Goal: Use online tool/utility: Utilize a website feature to perform a specific function

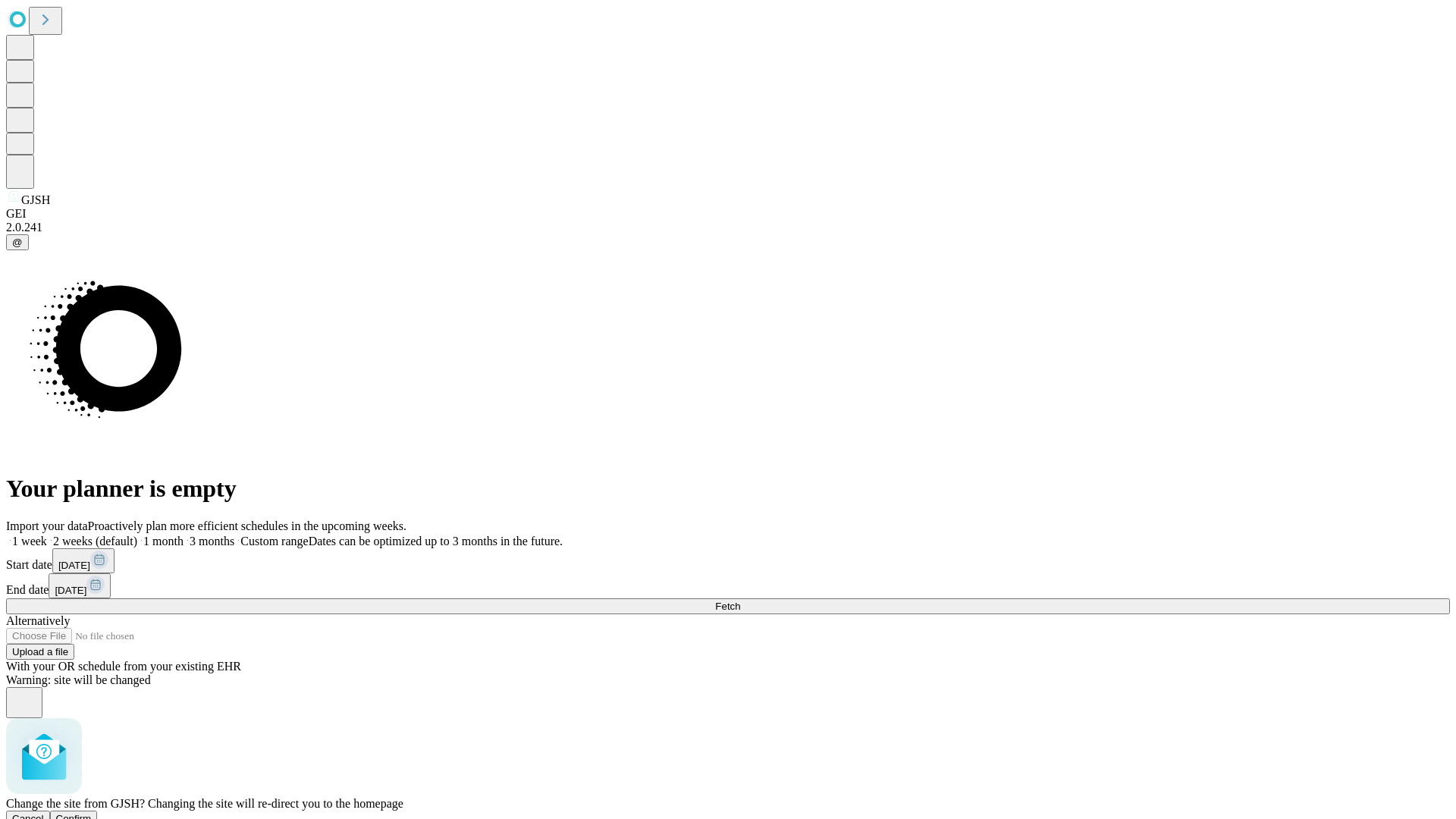
click at [92, 813] on span "Confirm" at bounding box center [74, 818] width 36 height 11
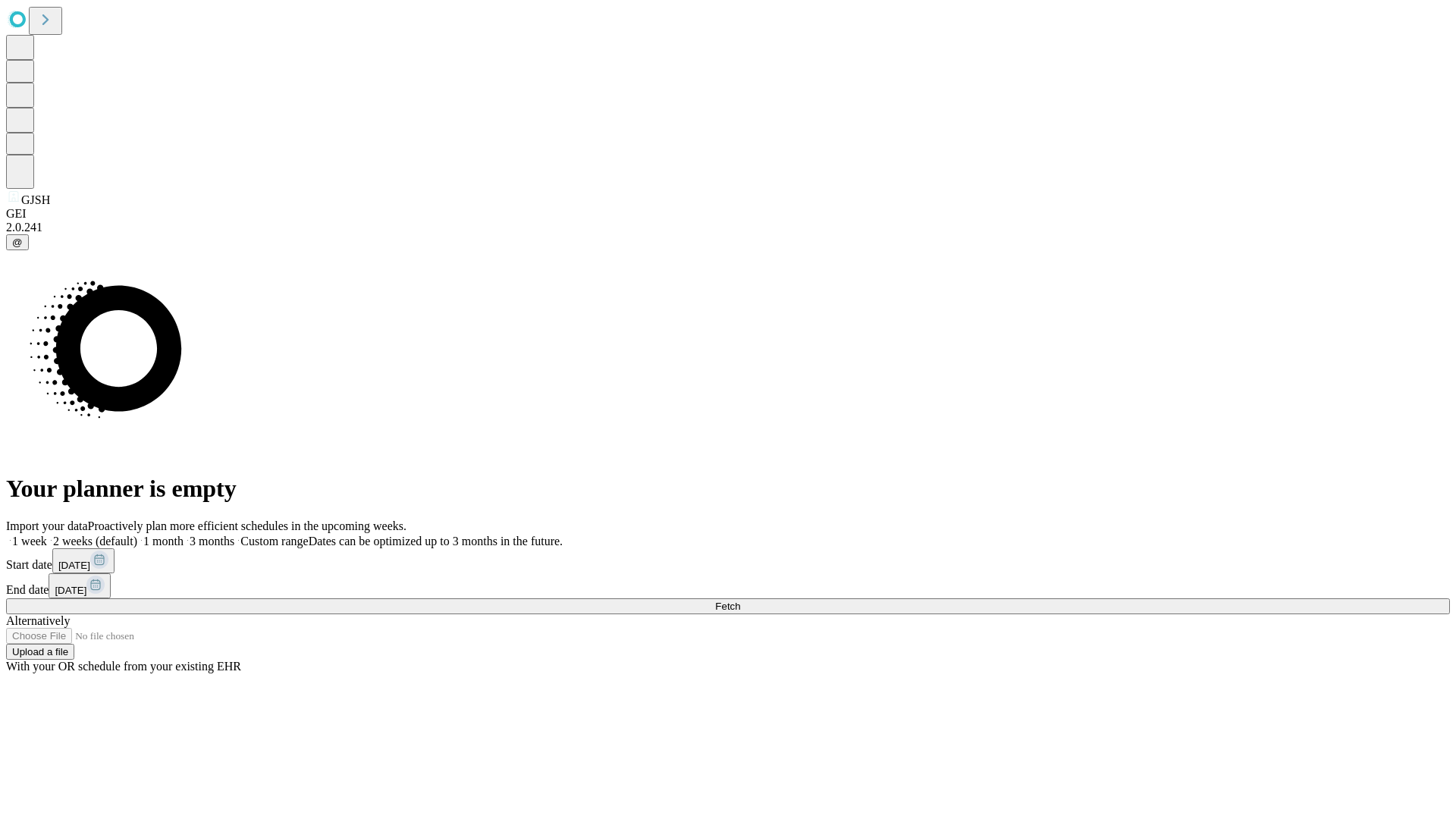
click at [47, 534] on label "1 week" at bounding box center [27, 540] width 41 height 13
click at [740, 601] on span "Fetch" at bounding box center [728, 606] width 25 height 11
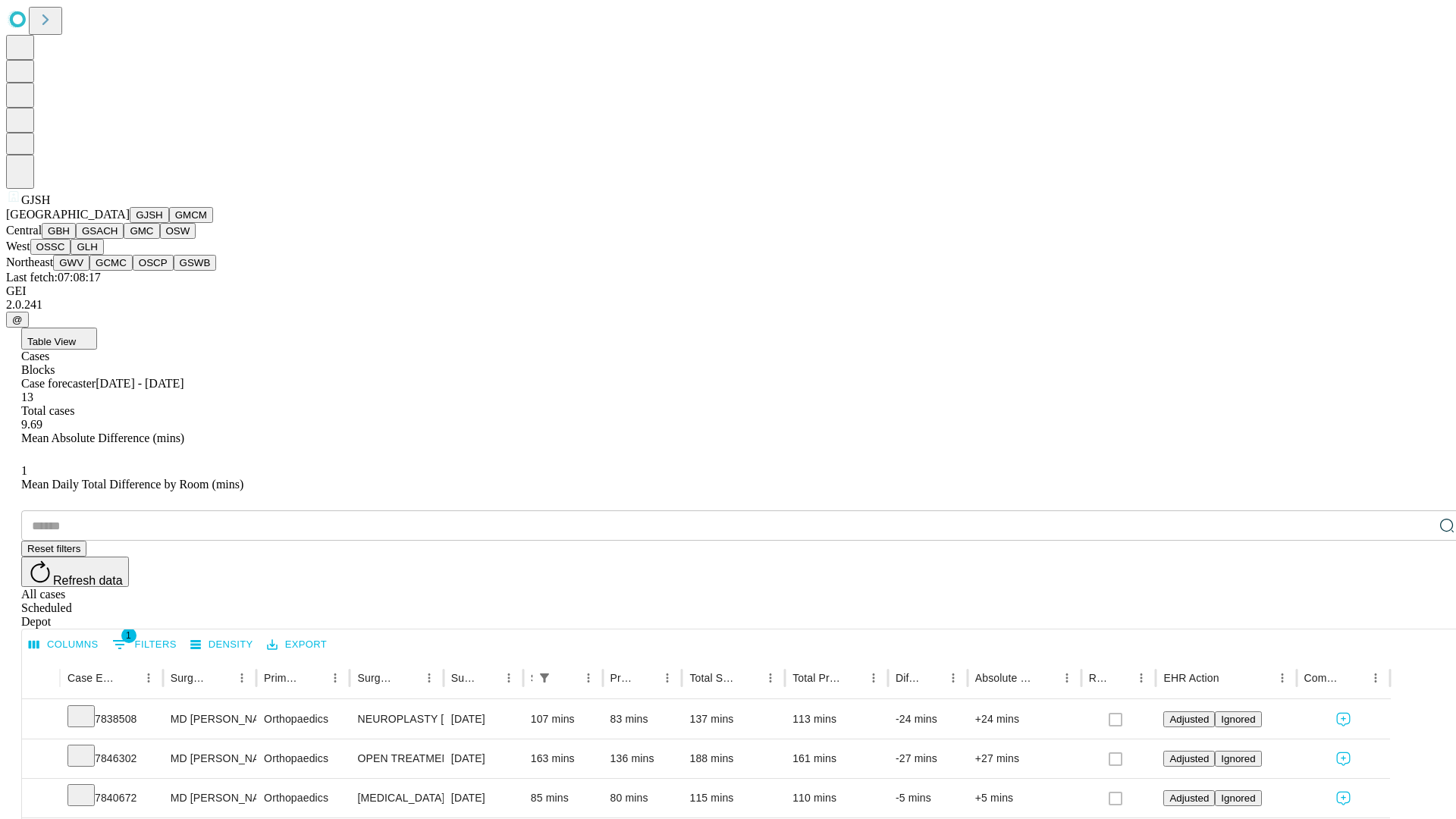
click at [169, 223] on button "GMCM" at bounding box center [191, 215] width 44 height 16
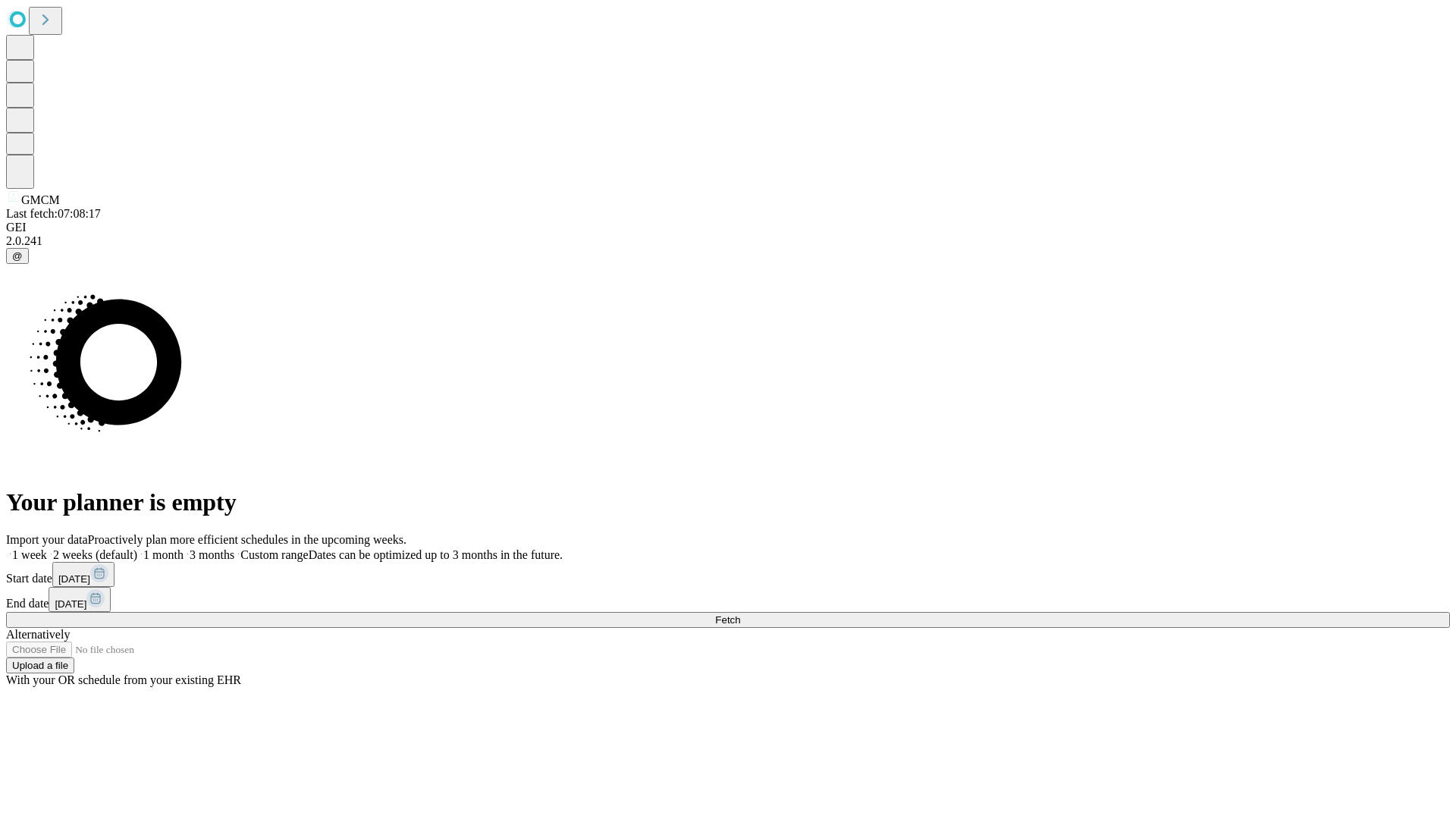
click at [47, 548] on label "1 week" at bounding box center [27, 555] width 41 height 13
click at [740, 614] on span "Fetch" at bounding box center [728, 620] width 25 height 11
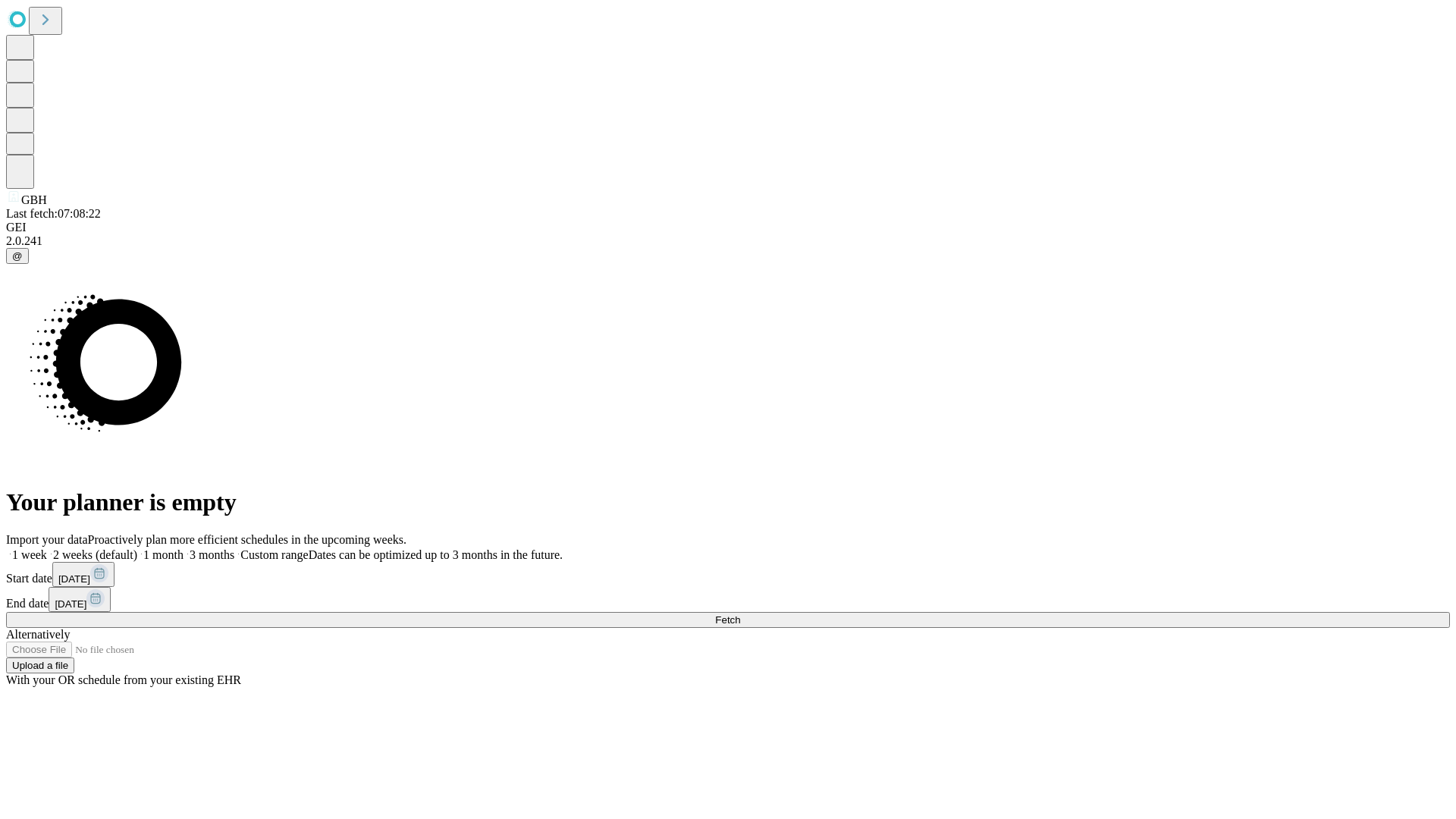
click at [47, 548] on label "1 week" at bounding box center [27, 555] width 41 height 13
click at [740, 614] on span "Fetch" at bounding box center [728, 620] width 25 height 11
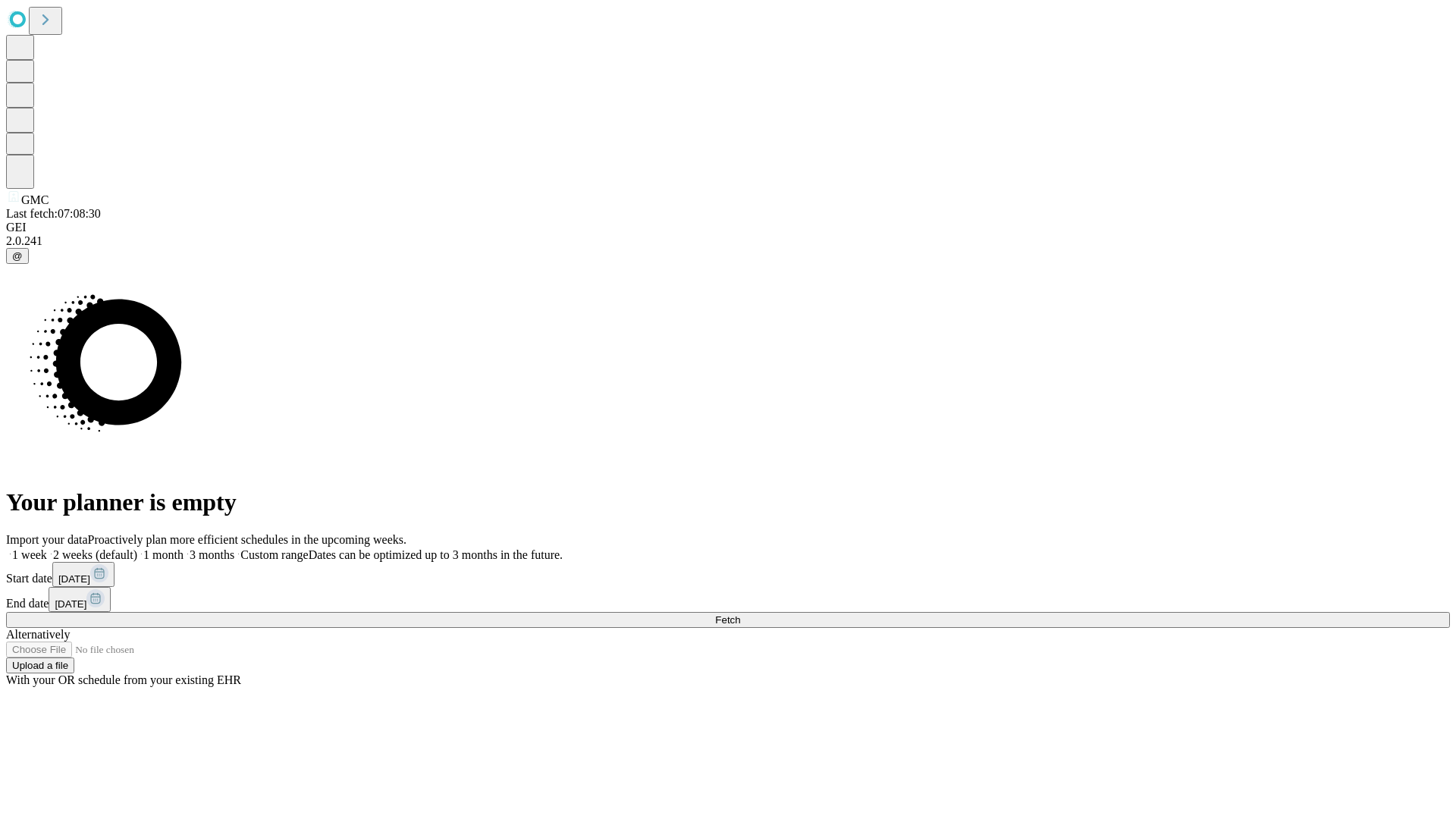
click at [47, 548] on label "1 week" at bounding box center [27, 555] width 41 height 13
click at [740, 614] on span "Fetch" at bounding box center [728, 620] width 25 height 11
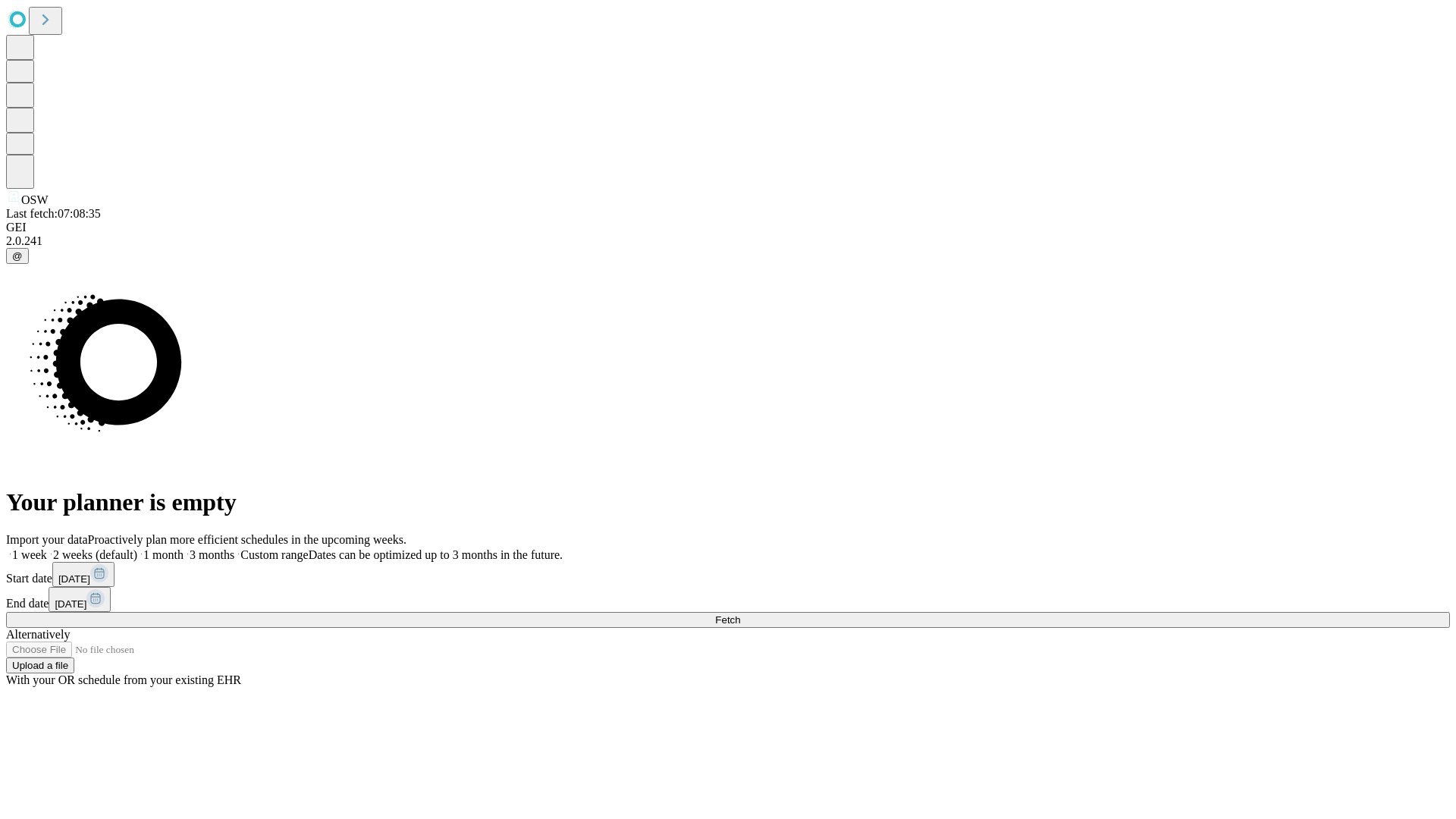
click at [47, 548] on label "1 week" at bounding box center [27, 555] width 41 height 13
click at [740, 614] on span "Fetch" at bounding box center [728, 620] width 25 height 11
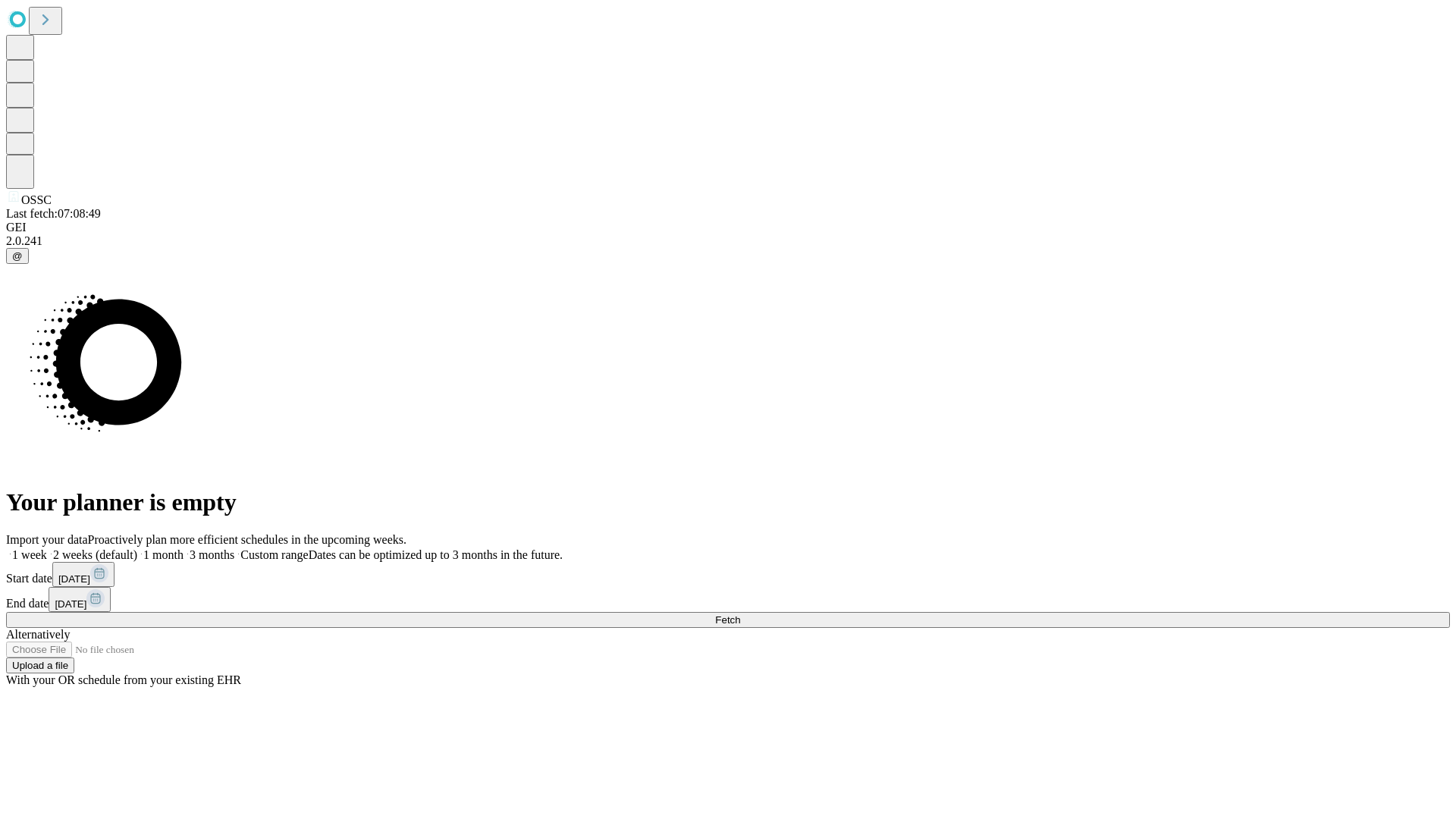
click at [47, 548] on label "1 week" at bounding box center [27, 555] width 41 height 13
click at [740, 614] on span "Fetch" at bounding box center [728, 620] width 25 height 11
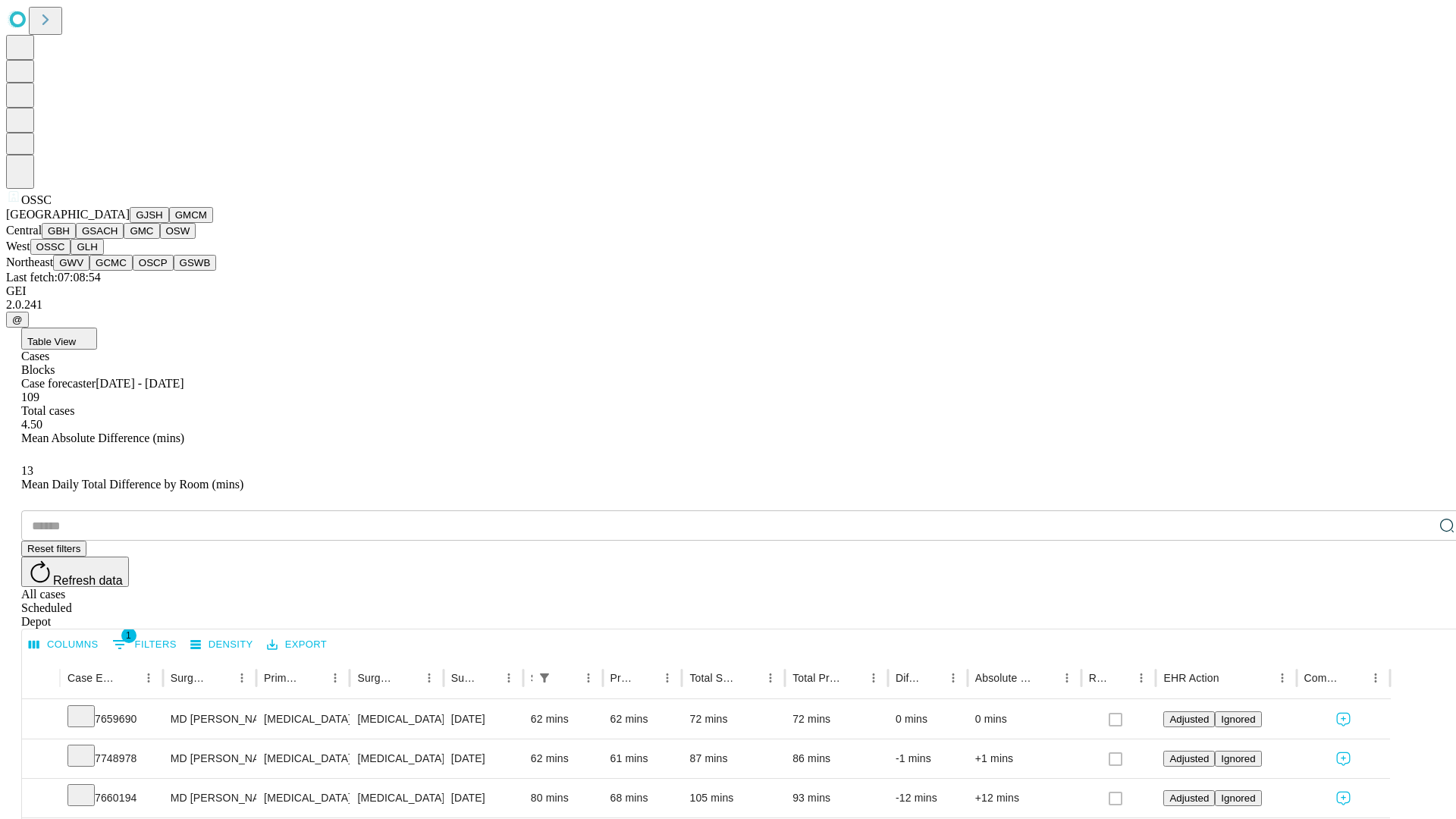
click at [103, 255] on button "GLH" at bounding box center [87, 247] width 33 height 16
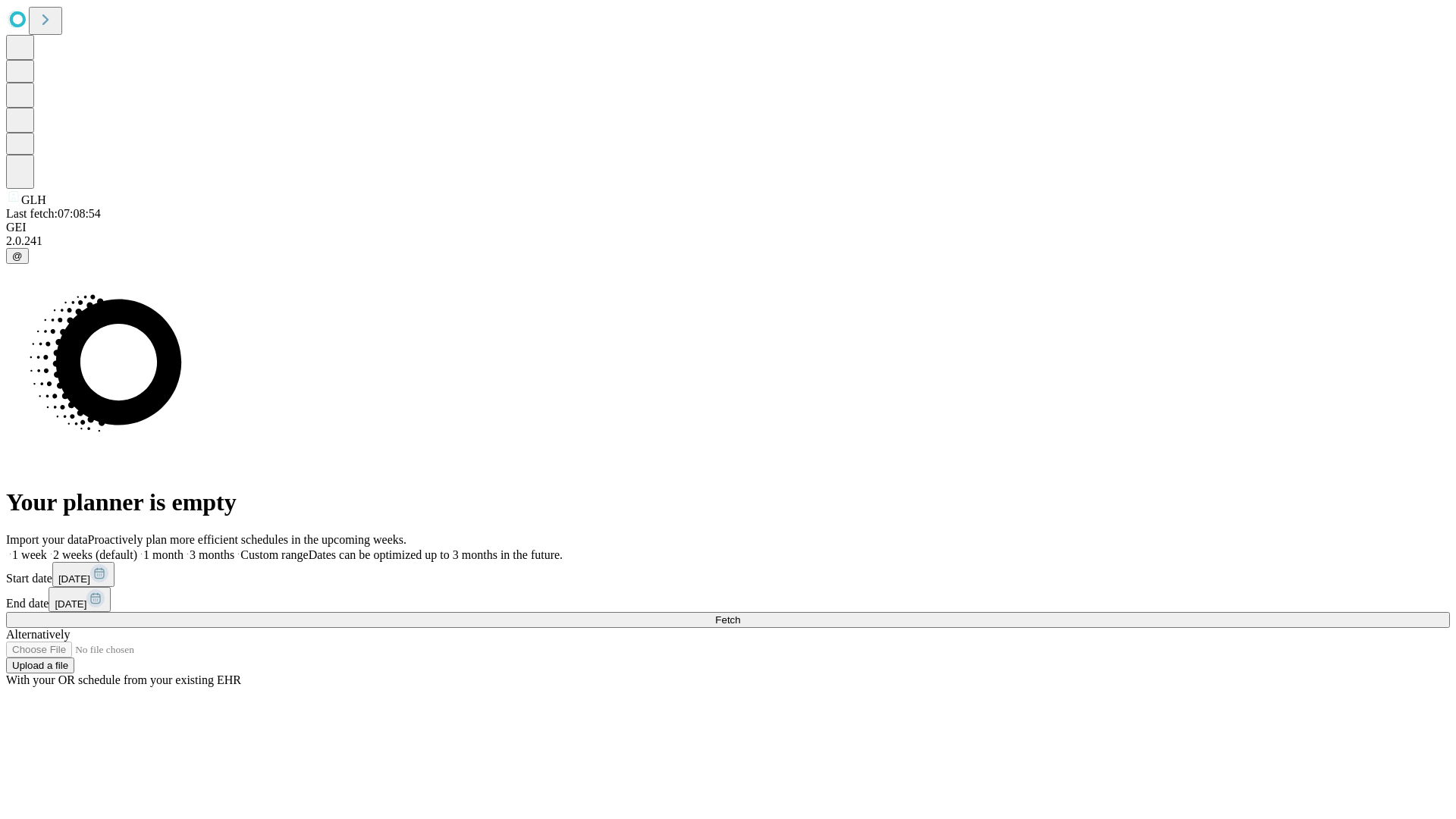
click at [47, 548] on label "1 week" at bounding box center [27, 555] width 41 height 13
click at [740, 614] on span "Fetch" at bounding box center [728, 620] width 25 height 11
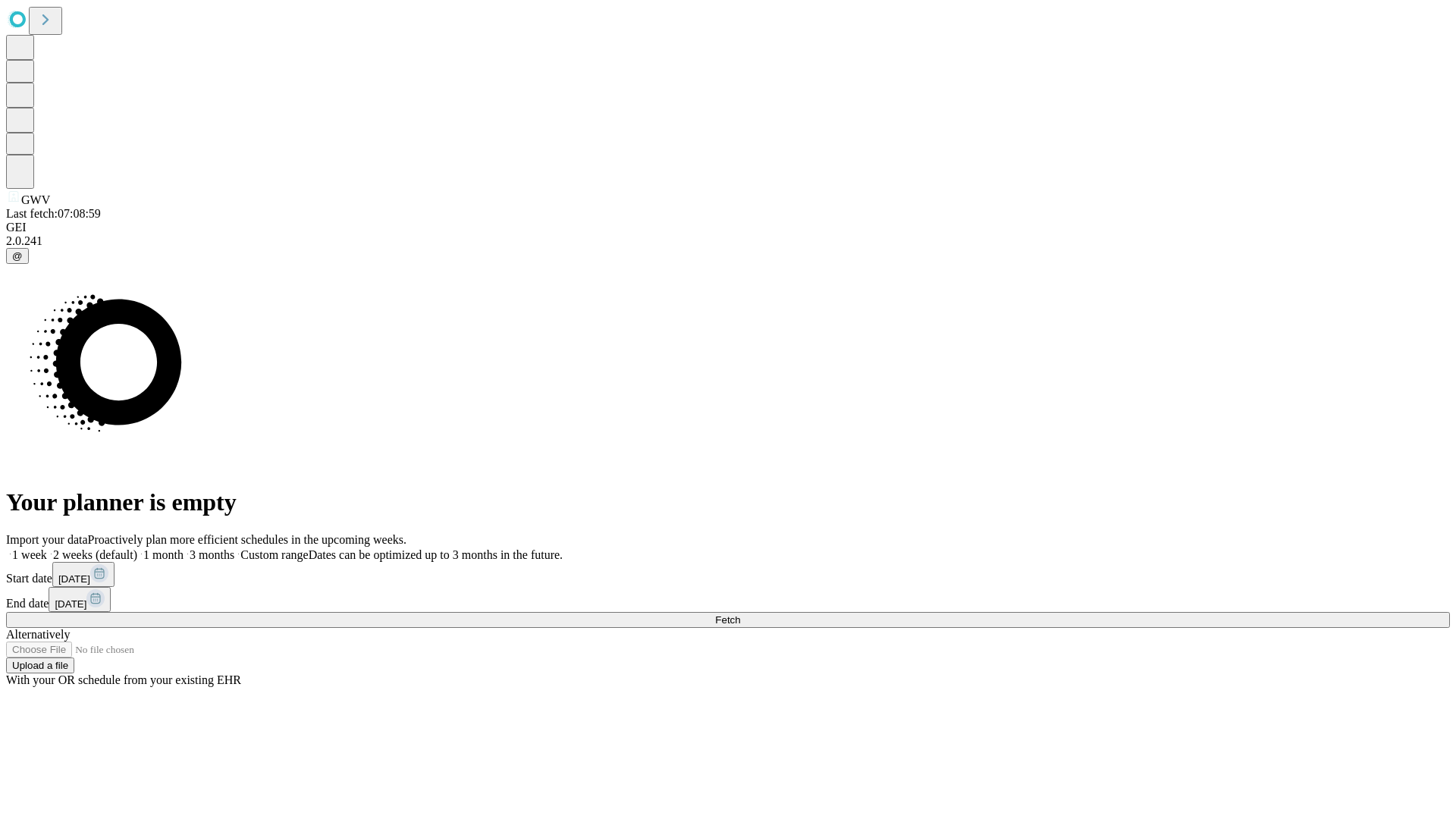
click at [47, 548] on label "1 week" at bounding box center [27, 555] width 41 height 13
click at [740, 614] on span "Fetch" at bounding box center [728, 620] width 25 height 11
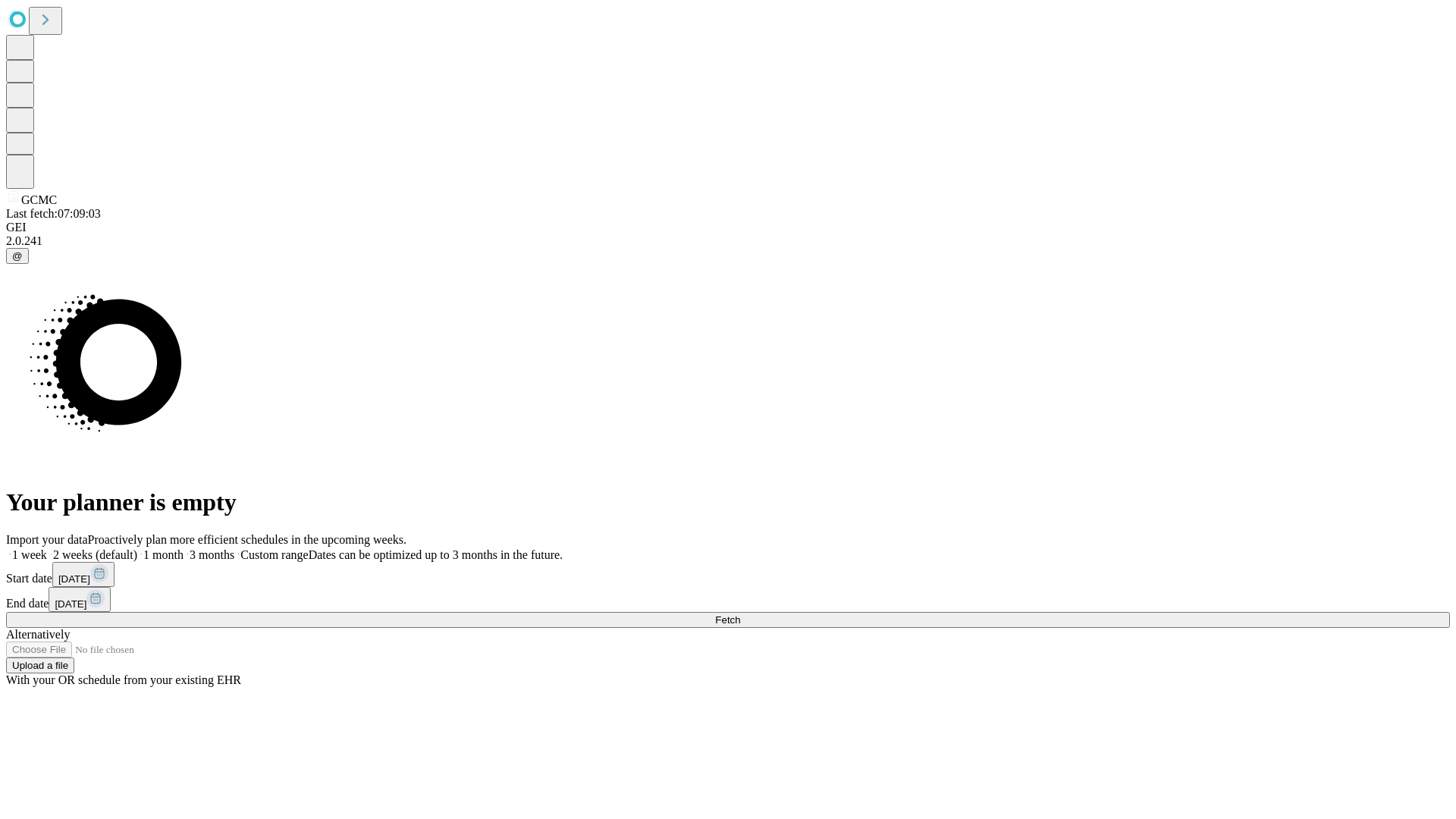
click at [47, 548] on label "1 week" at bounding box center [27, 555] width 41 height 13
click at [740, 614] on span "Fetch" at bounding box center [728, 620] width 25 height 11
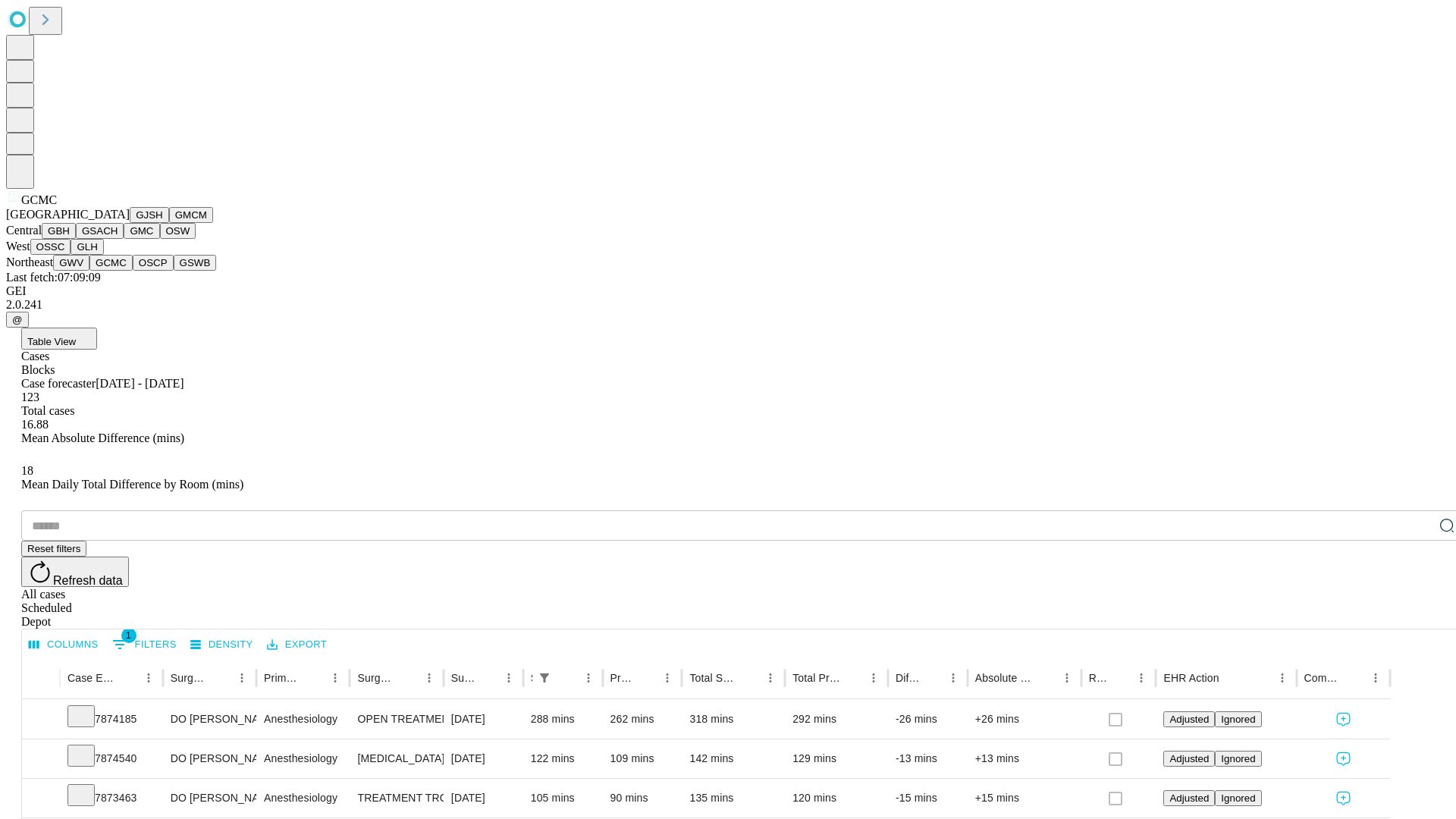
click at [133, 271] on button "OSCP" at bounding box center [153, 263] width 41 height 16
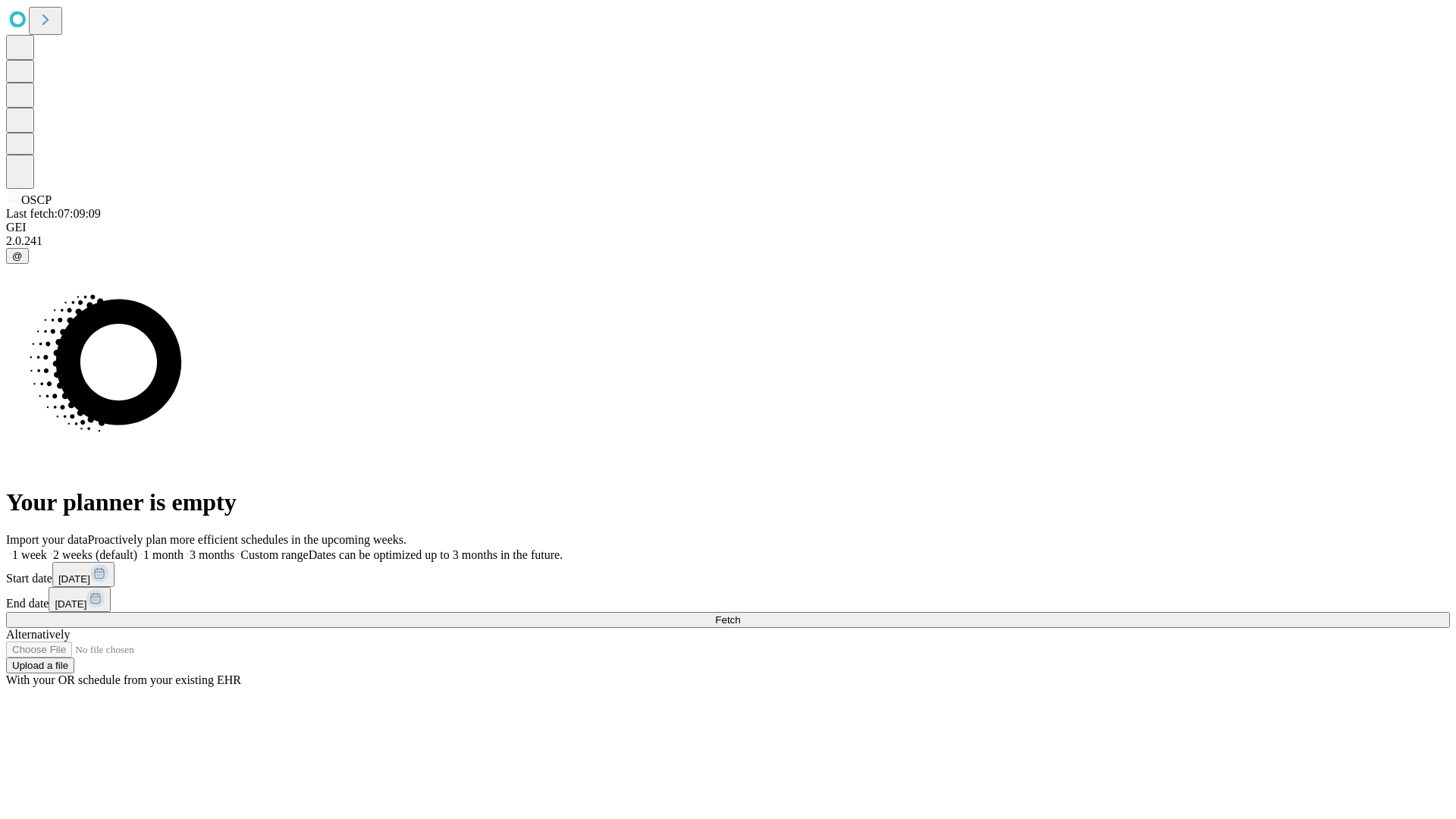
click at [47, 548] on label "1 week" at bounding box center [27, 555] width 41 height 13
click at [740, 614] on span "Fetch" at bounding box center [728, 620] width 25 height 11
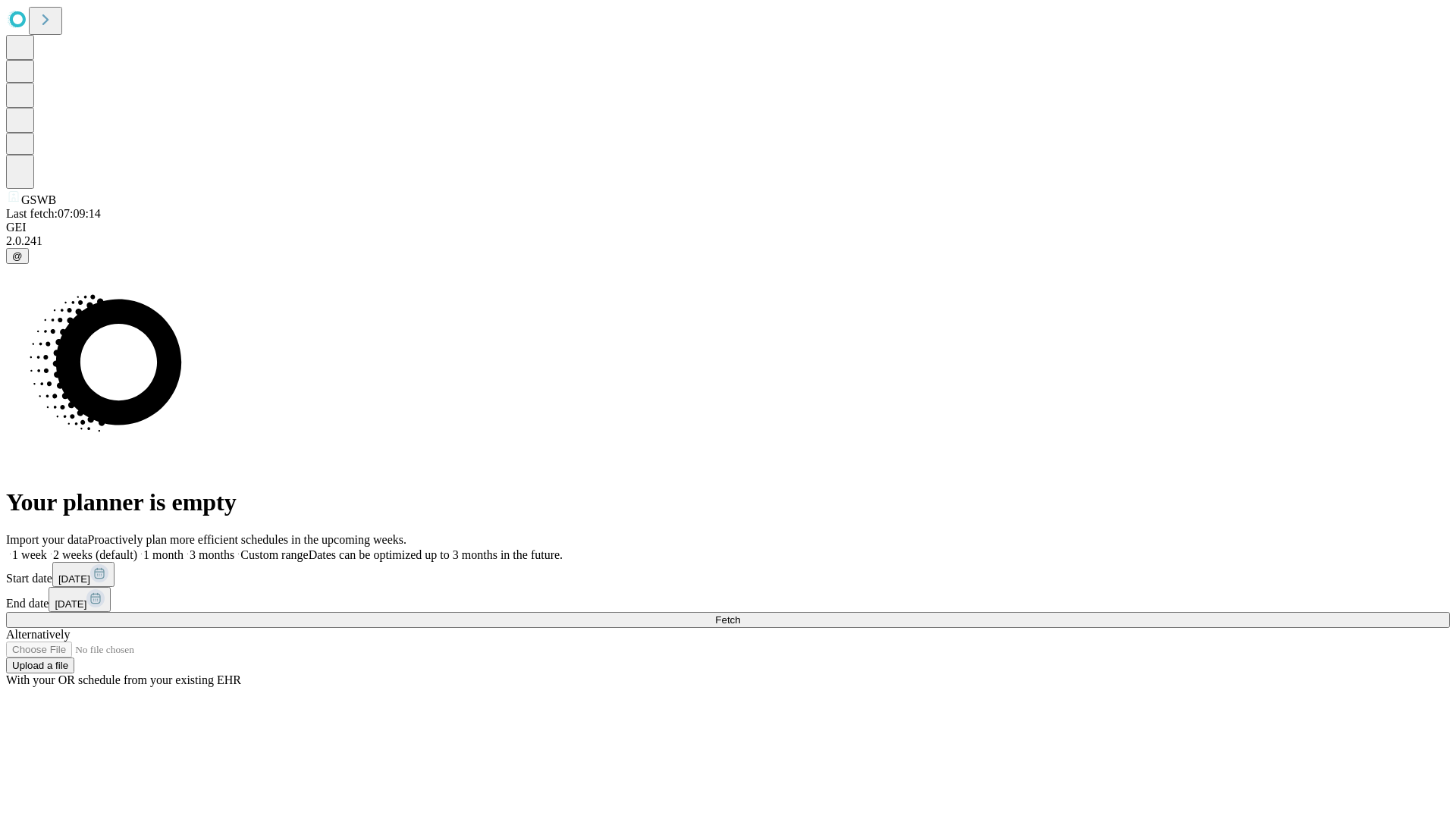
click at [47, 548] on label "1 week" at bounding box center [27, 555] width 41 height 13
click at [740, 614] on span "Fetch" at bounding box center [728, 620] width 25 height 11
